Goal: Task Accomplishment & Management: Use online tool/utility

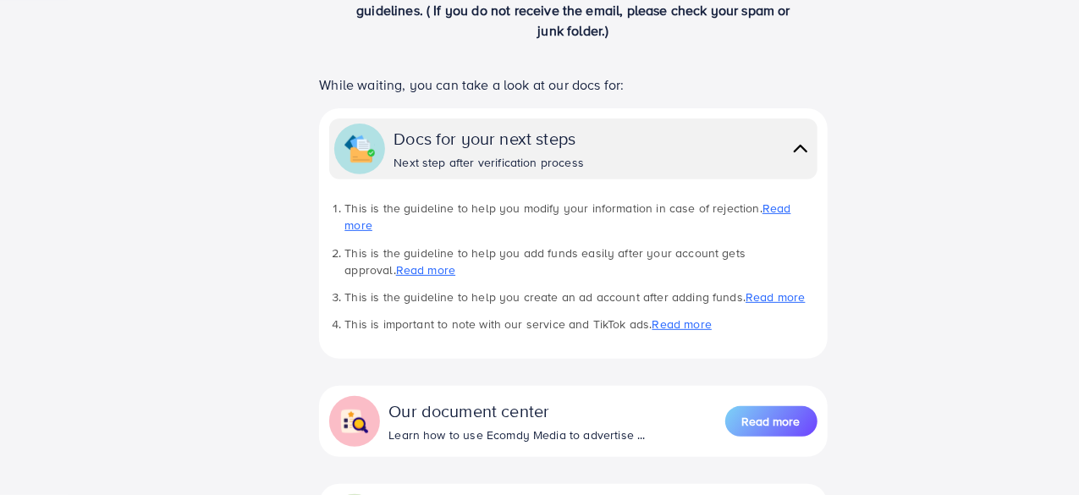
scroll to position [293, 0]
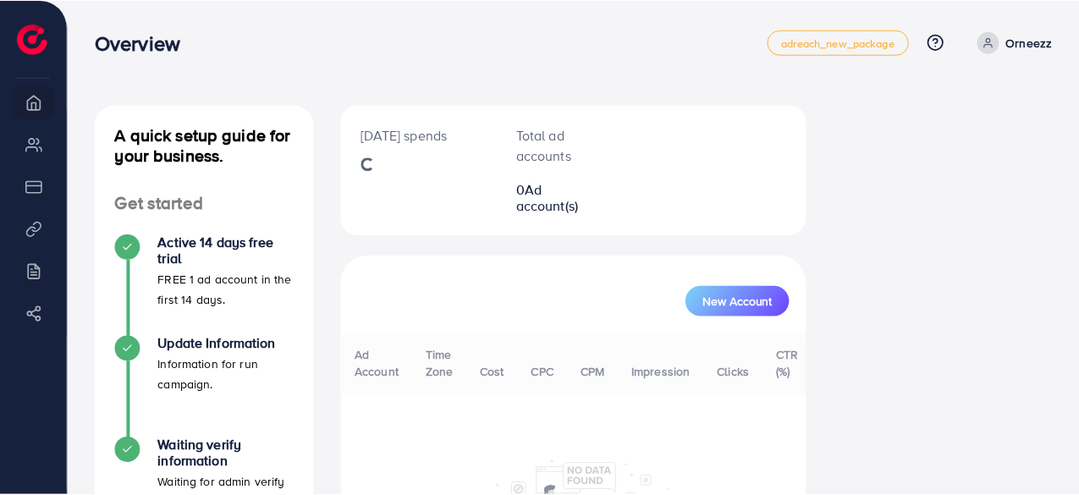
scroll to position [333, 0]
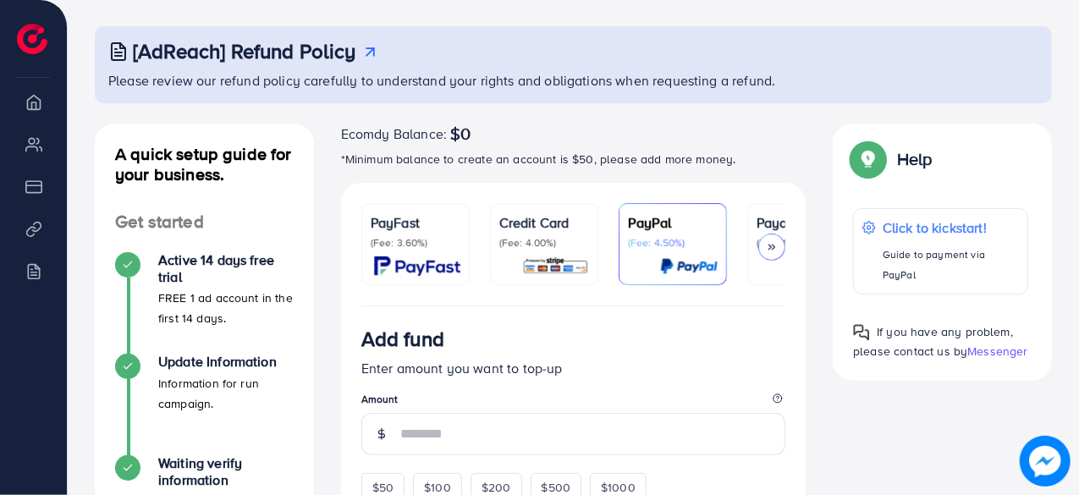
scroll to position [80, 0]
click at [769, 252] on div at bounding box center [771, 246] width 27 height 27
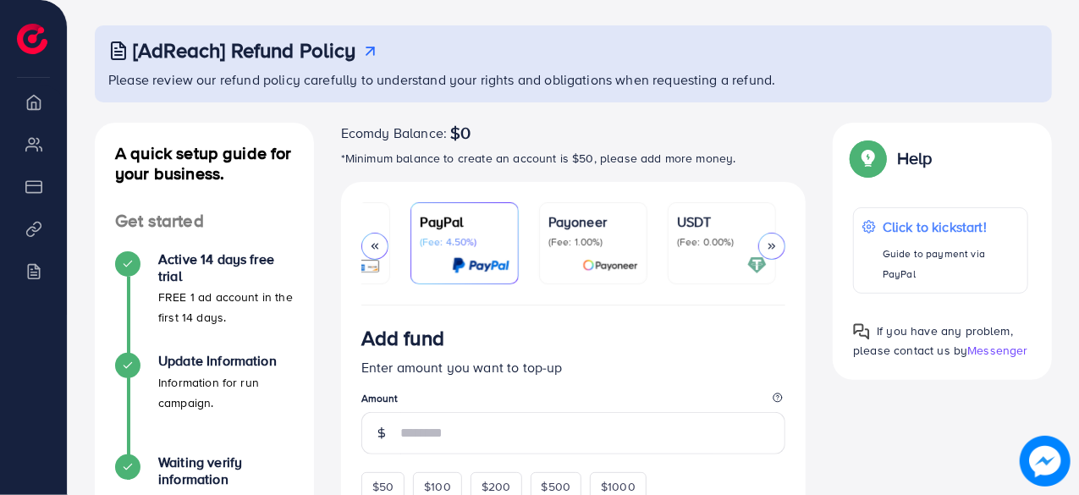
scroll to position [0, 327]
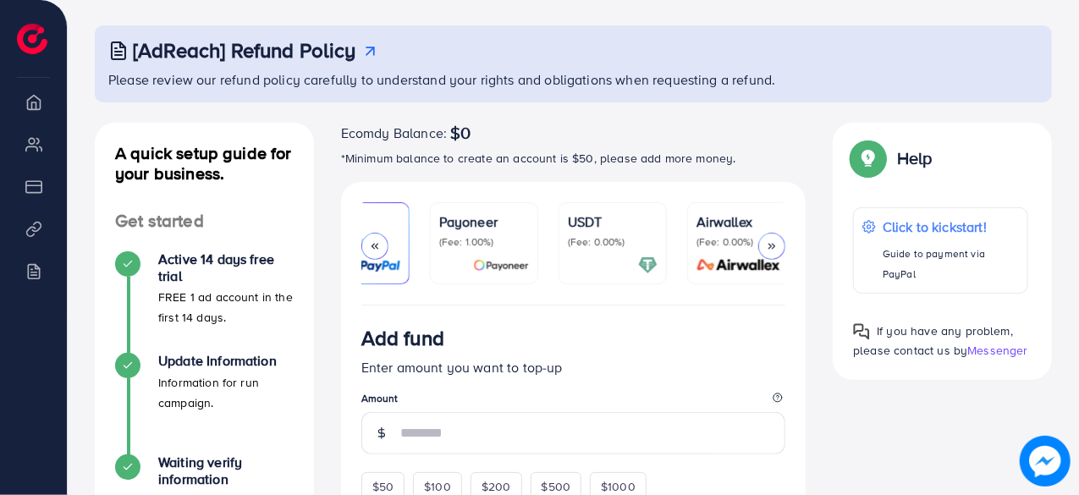
click at [769, 252] on div at bounding box center [771, 246] width 27 height 27
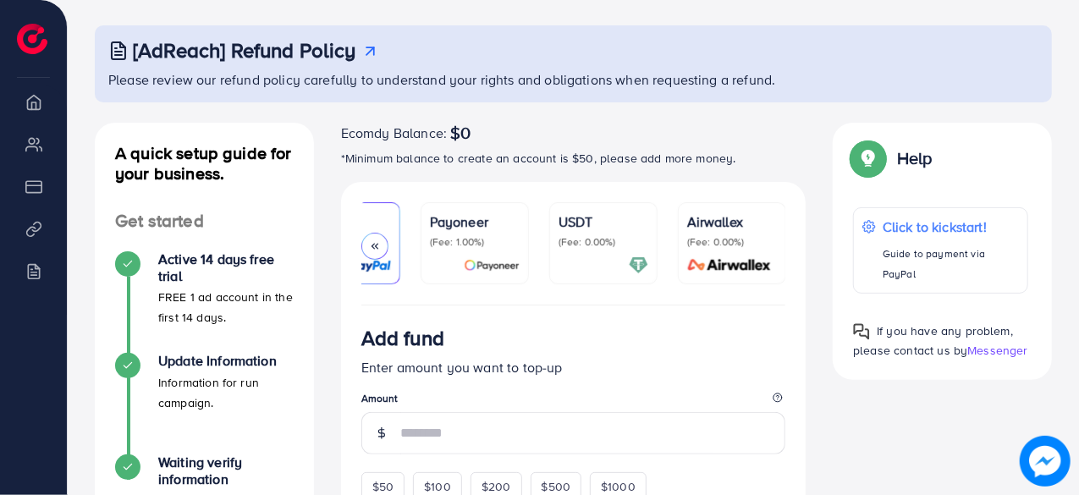
click at [769, 252] on div "Airwallex (Fee: 0.00%)" at bounding box center [732, 243] width 90 height 63
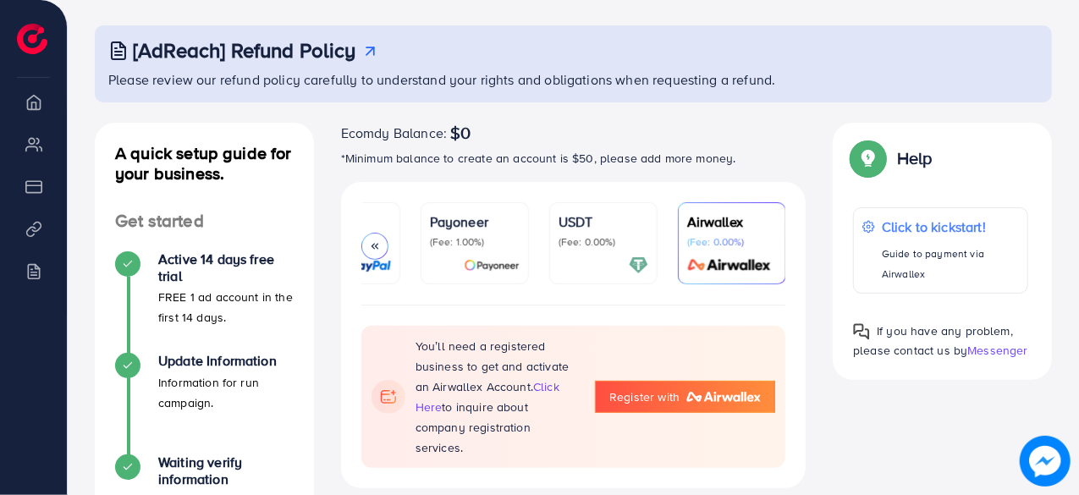
click at [590, 250] on div "USDT (Fee: 0.00%)" at bounding box center [604, 243] width 90 height 63
